Goal: Transaction & Acquisition: Subscribe to service/newsletter

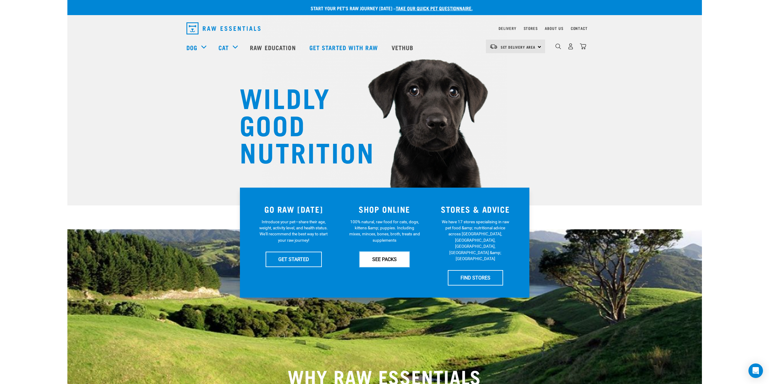
click at [373, 258] on link "SEE PACKS" at bounding box center [385, 259] width 50 height 15
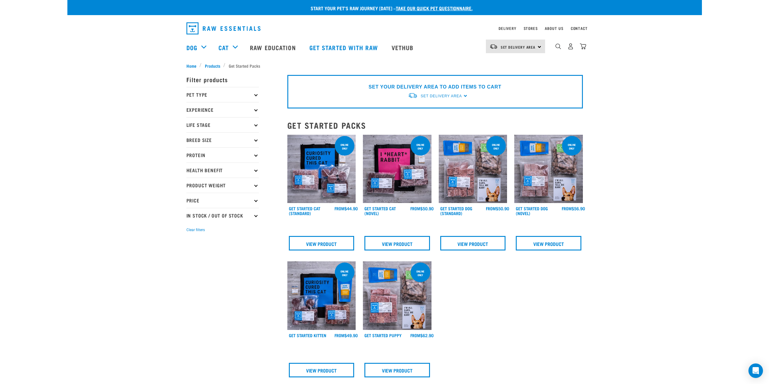
click at [255, 94] on p "Pet Type" at bounding box center [223, 94] width 73 height 15
click at [190, 111] on label "Dog" at bounding box center [200, 112] width 21 height 8
click at [190, 111] on input "Dog" at bounding box center [189, 110] width 4 height 4
checkbox input "true"
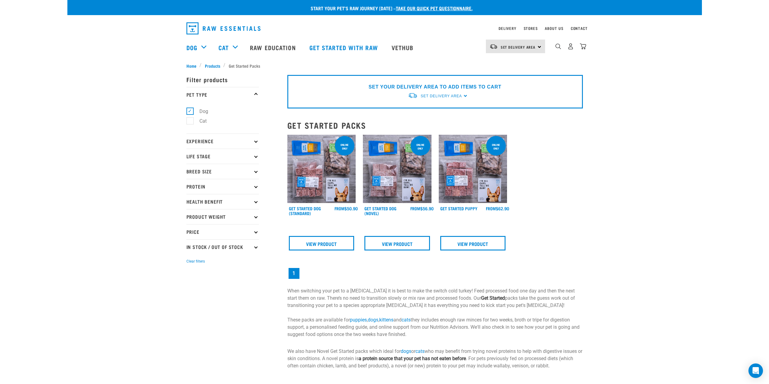
click at [255, 141] on icon at bounding box center [255, 140] width 3 height 3
click at [192, 168] on label "Experienced Raw Feeder" at bounding box center [222, 168] width 64 height 8
click at [190, 168] on input "Experienced Raw Feeder" at bounding box center [189, 166] width 4 height 4
checkbox input "true"
click at [257, 185] on p "Life Stage" at bounding box center [223, 187] width 73 height 15
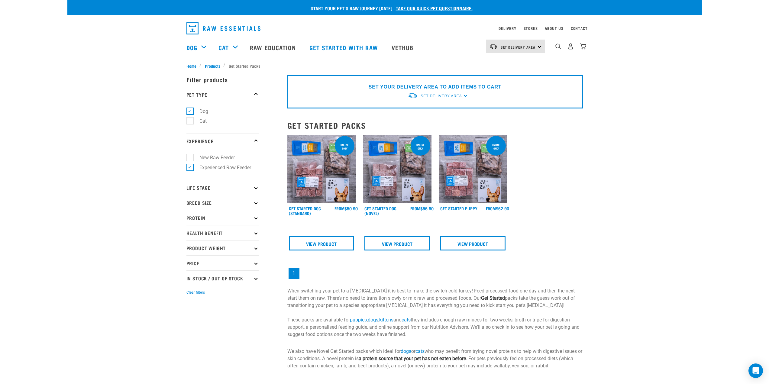
drag, startPoint x: 0, startPoint y: 0, endPoint x: 257, endPoint y: 186, distance: 316.8
click at [257, 186] on p "Life Stage" at bounding box center [223, 187] width 73 height 15
click at [190, 232] on label "Adult Dog" at bounding box center [206, 234] width 33 height 8
click at [189, 232] on input "Adult Dog" at bounding box center [189, 233] width 4 height 4
checkbox input "true"
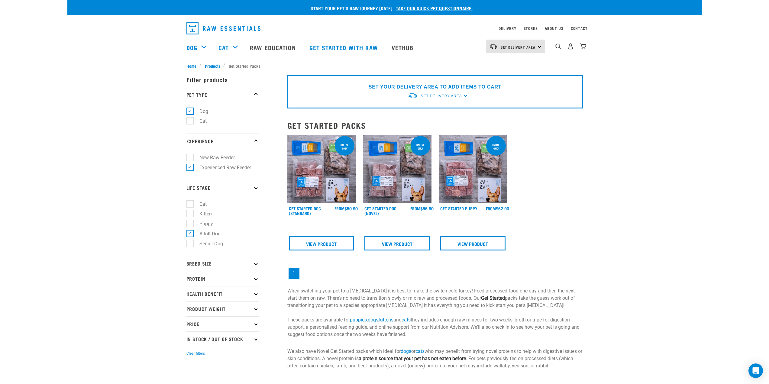
click at [256, 262] on icon at bounding box center [255, 263] width 3 height 3
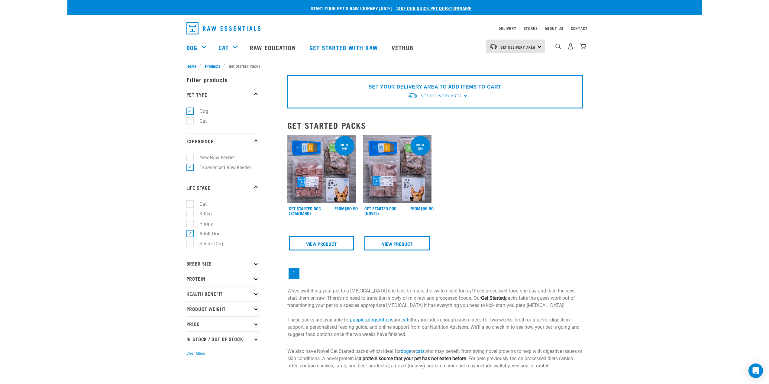
click at [257, 262] on p "Breed Size" at bounding box center [223, 263] width 73 height 15
click at [190, 290] on label "Medium Dogs" at bounding box center [211, 290] width 42 height 8
click at [190, 290] on input "Medium Dogs" at bounding box center [189, 289] width 4 height 4
checkbox input "true"
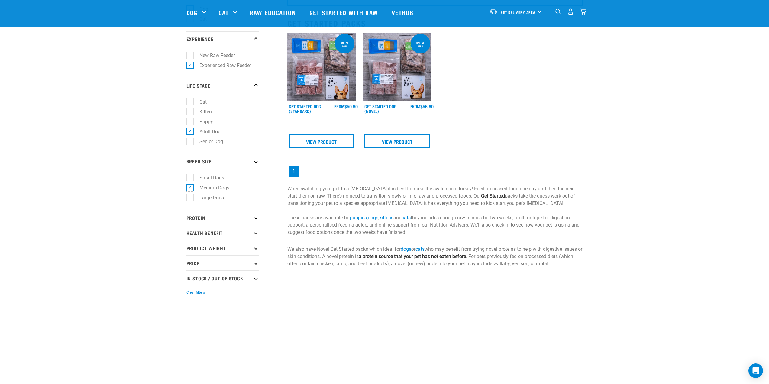
scroll to position [60, 0]
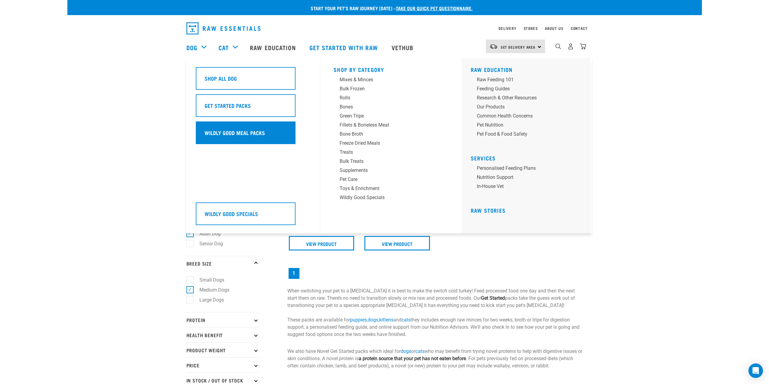
click at [225, 135] on h5 "Wildly Good Meal Packs" at bounding box center [235, 133] width 60 height 8
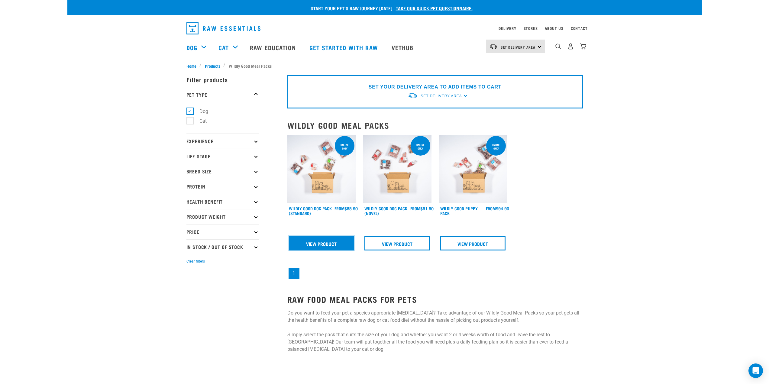
click at [310, 240] on link "View Product" at bounding box center [322, 243] width 66 height 15
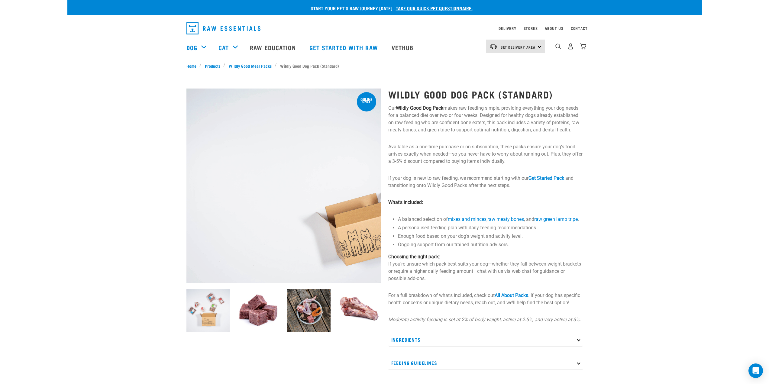
click at [541, 46] on div "Set Delivery Area [GEOGRAPHIC_DATA]" at bounding box center [515, 47] width 59 height 14
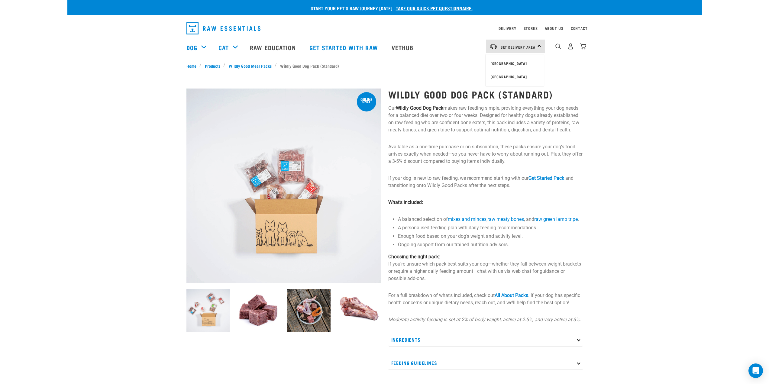
click at [516, 73] on link "[GEOGRAPHIC_DATA]" at bounding box center [515, 76] width 58 height 13
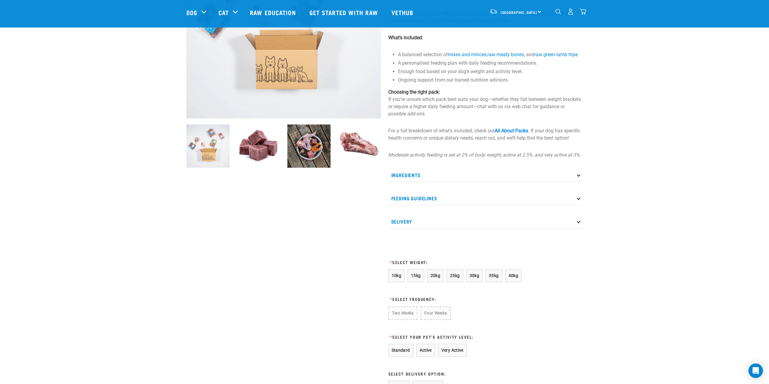
scroll to position [121, 0]
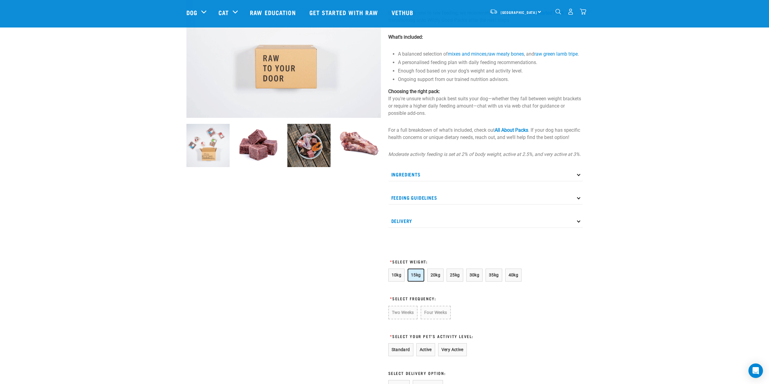
click at [417, 278] on span "15kg" at bounding box center [416, 275] width 10 height 5
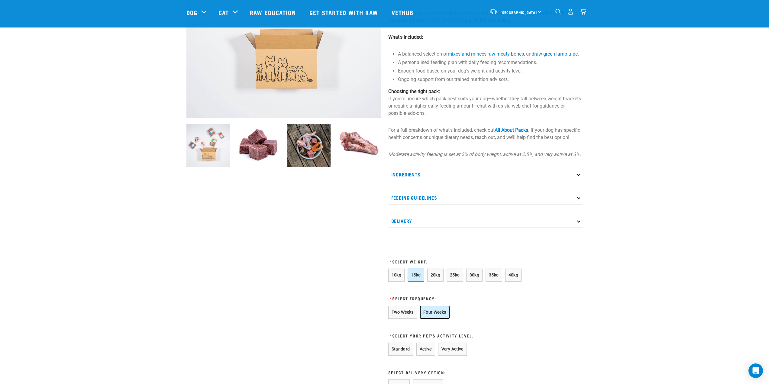
click at [439, 318] on button "Four Weeks" at bounding box center [435, 312] width 30 height 13
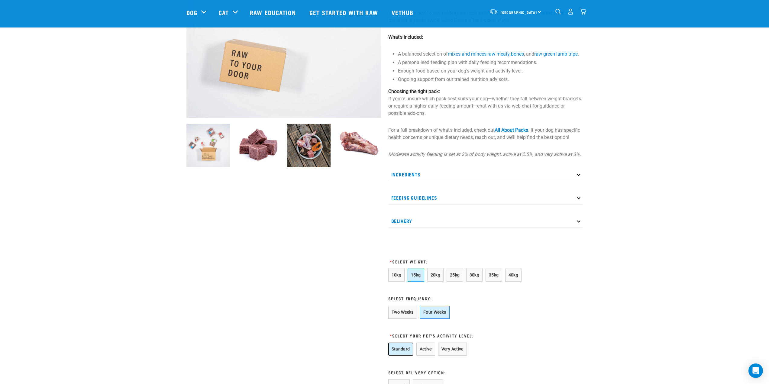
click at [399, 356] on button "Standard" at bounding box center [401, 349] width 25 height 13
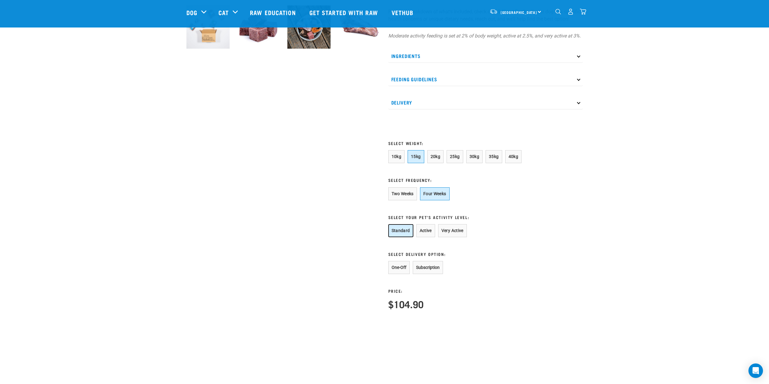
scroll to position [242, 0]
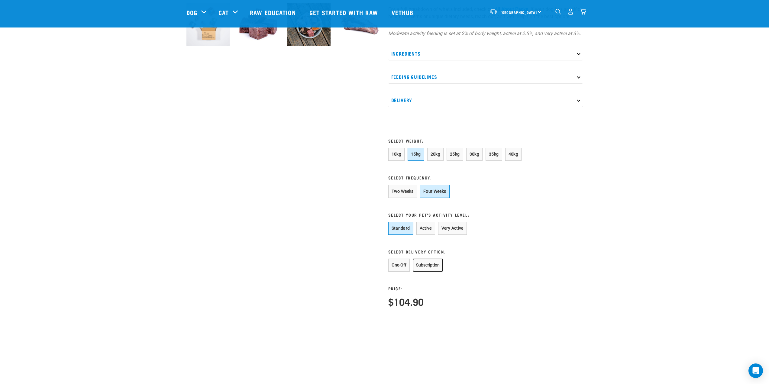
click at [425, 272] on button "Subscription" at bounding box center [428, 265] width 30 height 13
click at [445, 329] on input "Subscribe" at bounding box center [457, 321] width 136 height 15
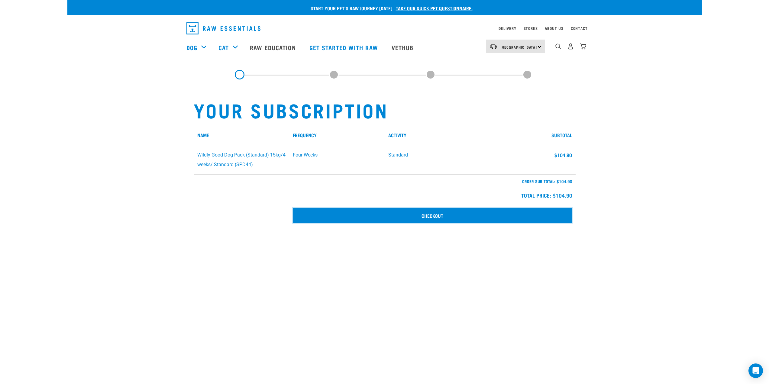
click at [450, 212] on link "Checkout" at bounding box center [432, 215] width 279 height 15
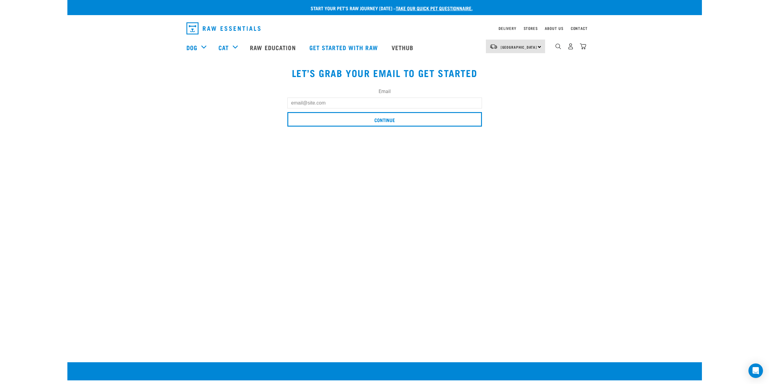
click at [334, 104] on input "Email" at bounding box center [385, 103] width 195 height 11
type input "bldean75@gmail.com"
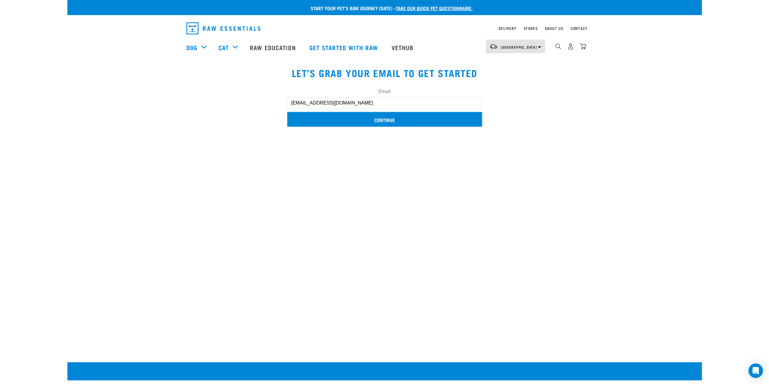
click at [359, 120] on input "Continue" at bounding box center [385, 119] width 195 height 15
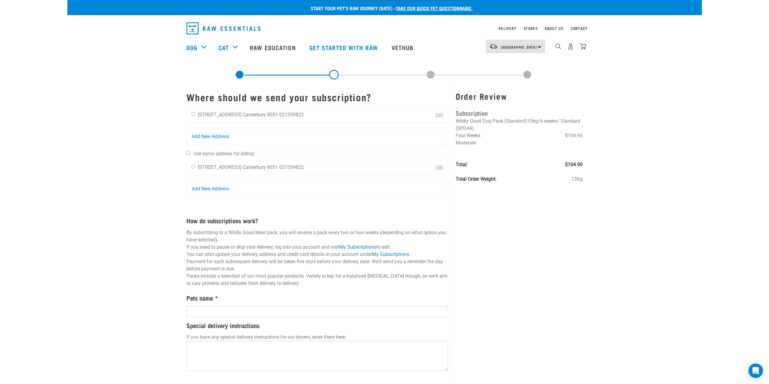
click at [188, 153] on input "Use same address for billing" at bounding box center [189, 153] width 4 height 4
checkbox input "true"
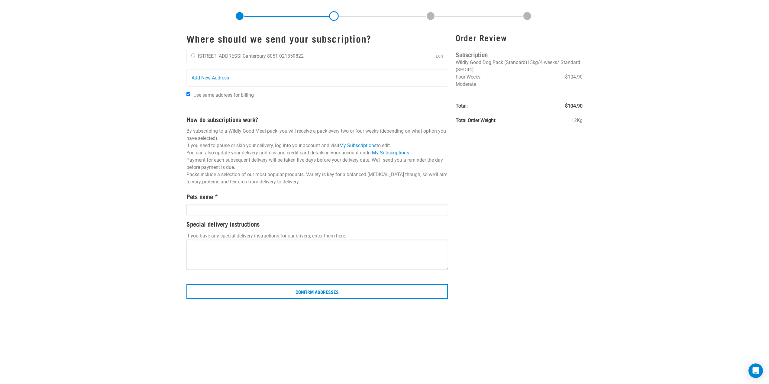
scroll to position [60, 0]
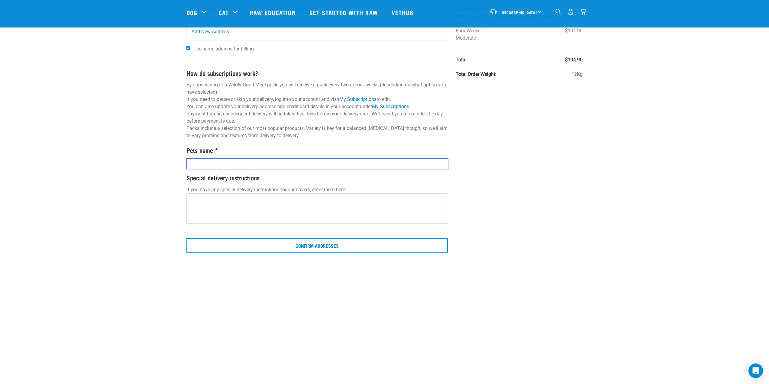
click at [222, 161] on input "text" at bounding box center [318, 163] width 262 height 11
type input "Pipi"
click at [209, 197] on textarea at bounding box center [318, 208] width 262 height 30
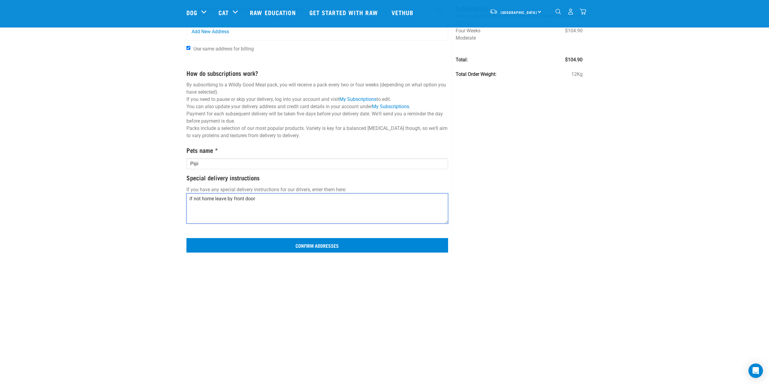
type textarea "if not home leave by front door"
click at [332, 244] on input "Confirm addresses" at bounding box center [318, 245] width 262 height 15
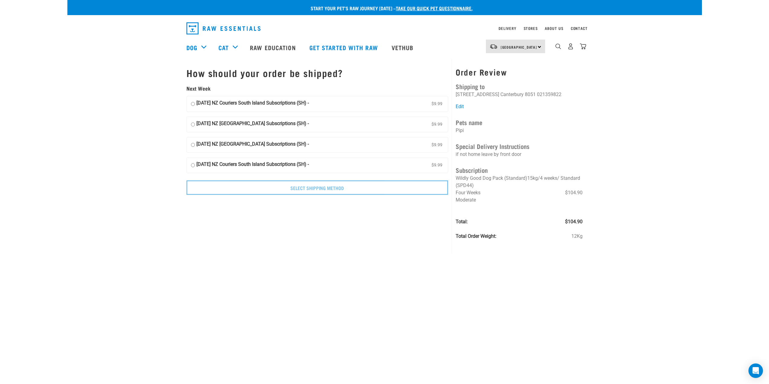
click at [193, 105] on input "[DATE] NZ Couriers South Island Subscriptions (SH) - $9.99 5" at bounding box center [193, 103] width 4 height 9
radio input "true"
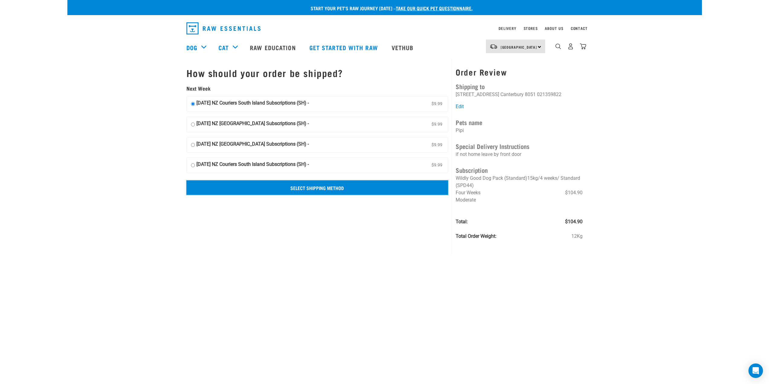
drag, startPoint x: 306, startPoint y: 191, endPoint x: 293, endPoint y: 189, distance: 13.0
click at [293, 189] on input "Select Shipping Method" at bounding box center [318, 187] width 262 height 15
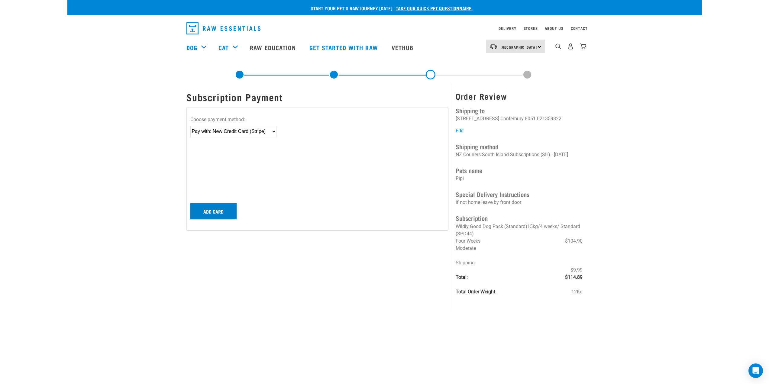
click at [216, 215] on button "Add card" at bounding box center [213, 211] width 46 height 16
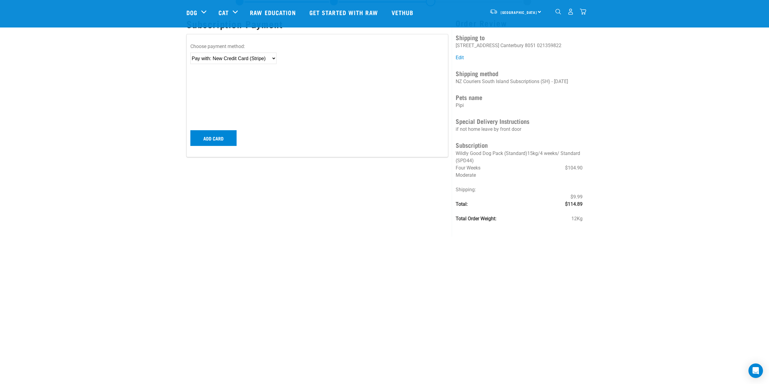
scroll to position [30, 0]
click at [215, 134] on button "Add card" at bounding box center [213, 137] width 46 height 16
click at [221, 150] on button "Add card" at bounding box center [213, 150] width 46 height 16
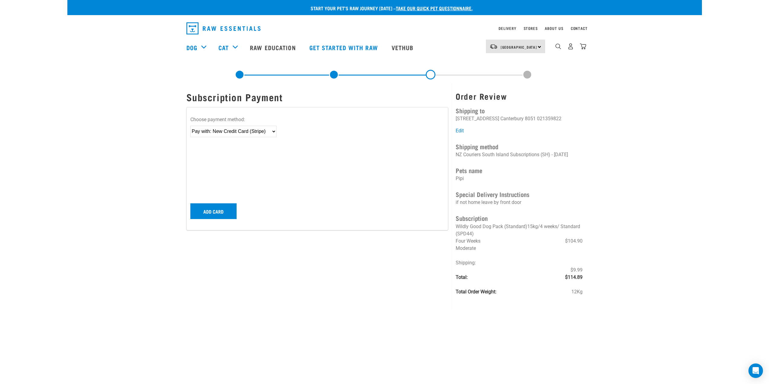
click at [430, 73] on link at bounding box center [431, 75] width 10 height 10
click at [533, 73] on li at bounding box center [527, 75] width 97 height 10
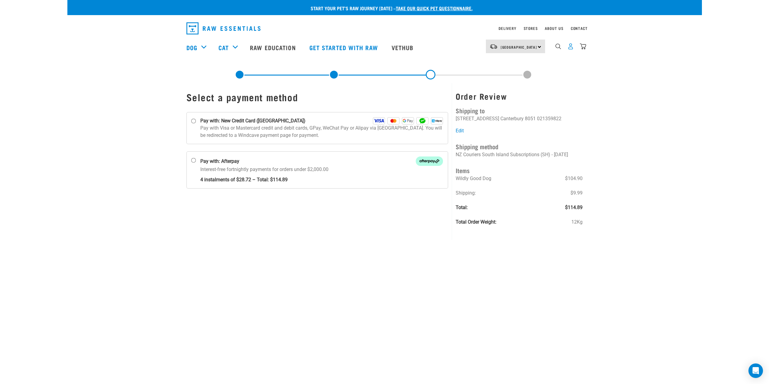
click at [570, 48] on img "dropdown navigation" at bounding box center [571, 46] width 6 height 6
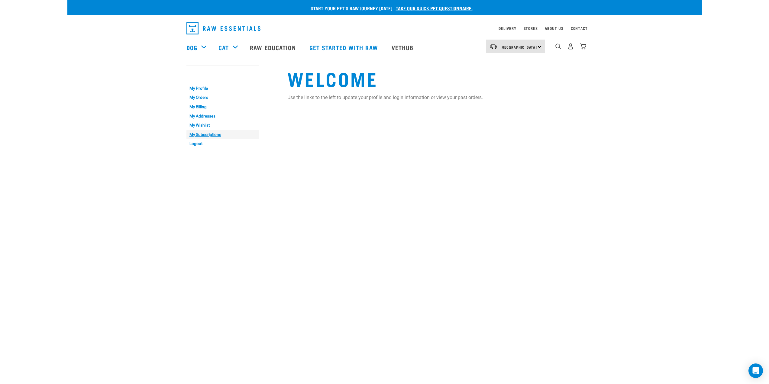
click at [207, 135] on link "My Subscriptions" at bounding box center [223, 134] width 73 height 9
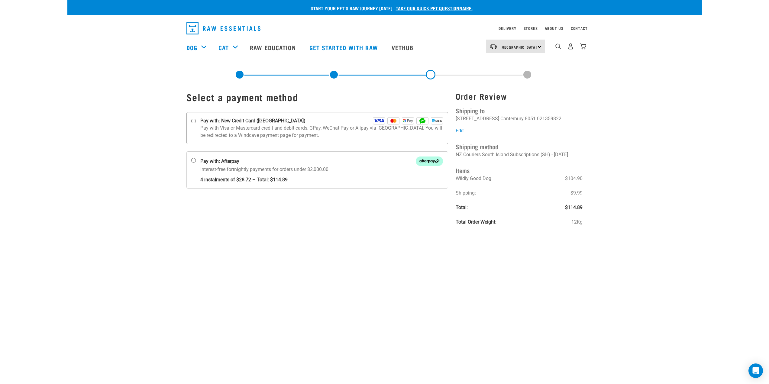
click at [207, 125] on p "Pay with Visa or Mastercard credit and debit cards, GPay, WeChat Pay or Alipay …" at bounding box center [321, 132] width 243 height 15
click at [196, 124] on input "Pay with: New Credit Card (Windcave)" at bounding box center [193, 121] width 5 height 5
radio input "true"
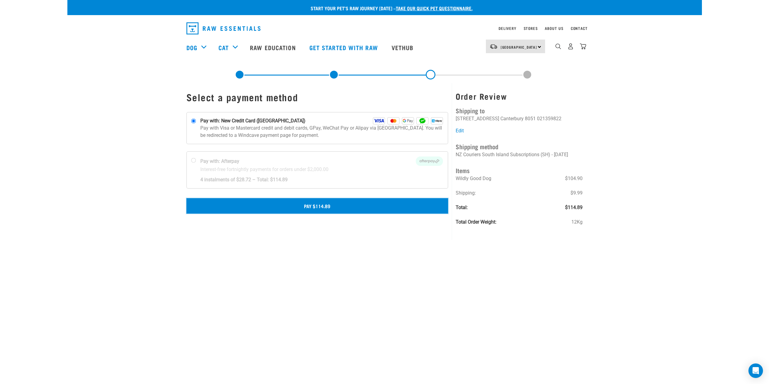
click at [324, 209] on button "Pay $114.89" at bounding box center [318, 205] width 262 height 15
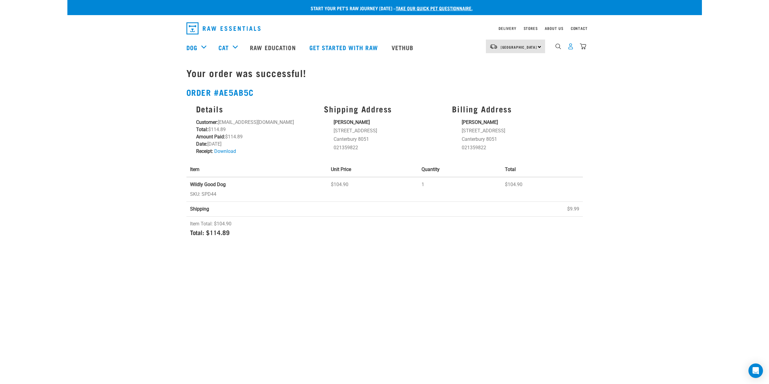
click at [570, 48] on img "dropdown navigation" at bounding box center [571, 46] width 6 height 6
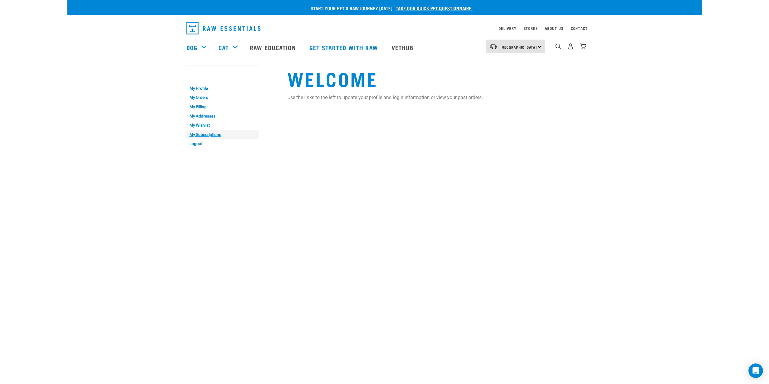
click at [210, 134] on link "My Subscriptions" at bounding box center [223, 134] width 73 height 9
